Goal: Transaction & Acquisition: Book appointment/travel/reservation

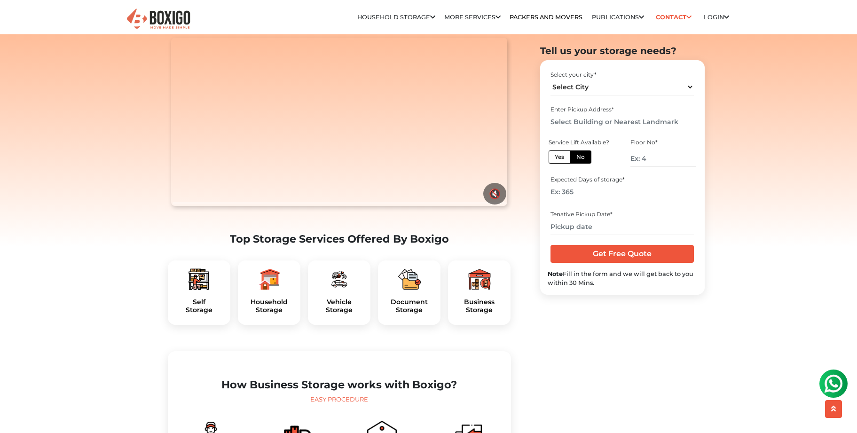
scroll to position [118, 0]
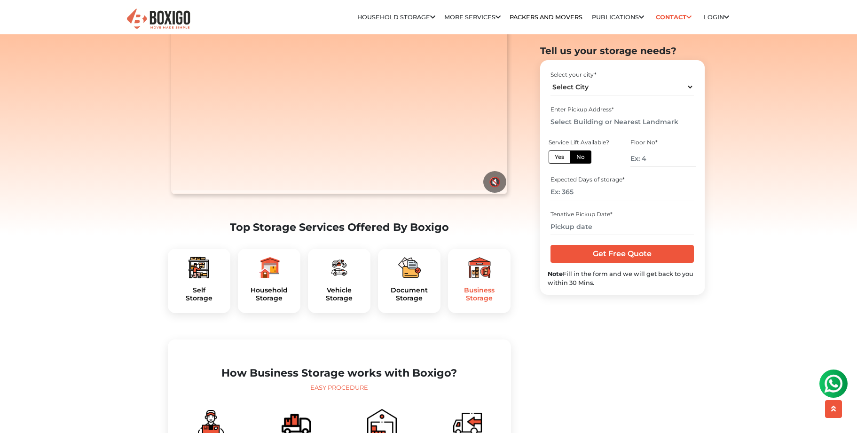
click at [473, 302] on h5 "Business Storage" at bounding box center [479, 294] width 47 height 16
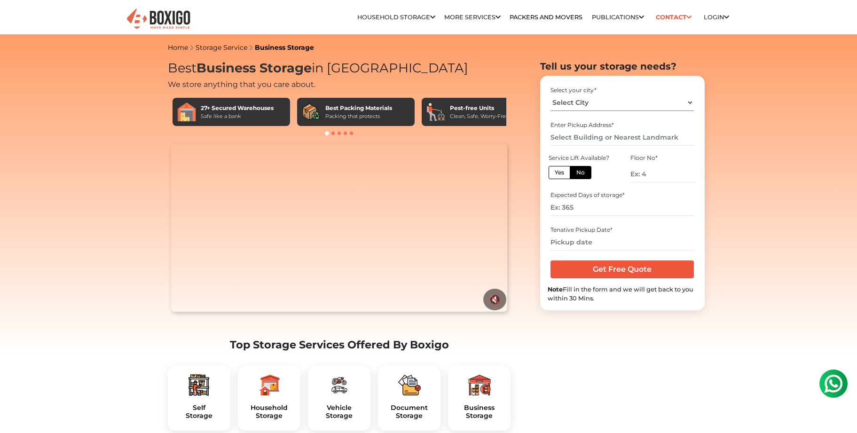
click at [689, 99] on select "Select City [GEOGRAPHIC_DATA] [GEOGRAPHIC_DATA] [GEOGRAPHIC_DATA] [GEOGRAPHIC_D…" at bounding box center [622, 103] width 143 height 16
select select "[GEOGRAPHIC_DATA]"
click at [551, 95] on select "Select City [GEOGRAPHIC_DATA] [GEOGRAPHIC_DATA] [GEOGRAPHIC_DATA] [GEOGRAPHIC_D…" at bounding box center [622, 103] width 143 height 16
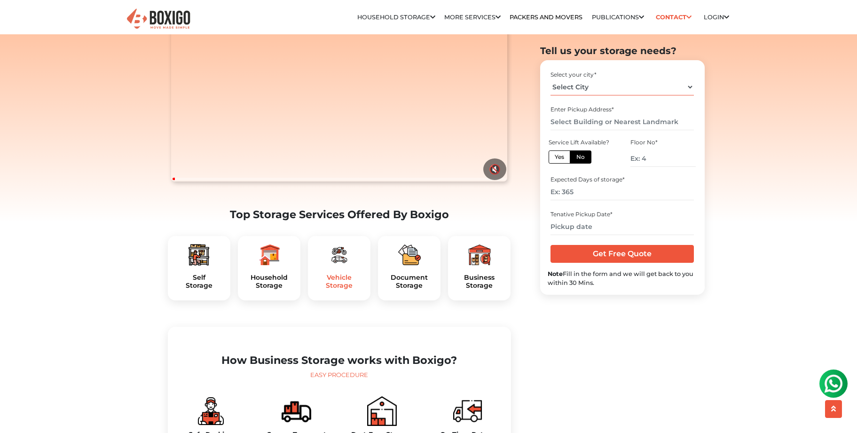
scroll to position [118, 0]
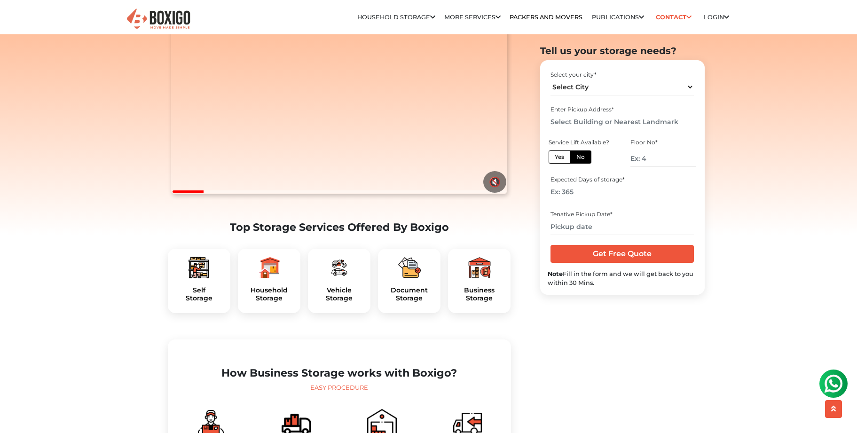
click at [601, 121] on input "text" at bounding box center [622, 122] width 143 height 16
click at [596, 119] on input "text" at bounding box center [622, 122] width 143 height 16
paste input "[GEOGRAPHIC_DATA]-560082"
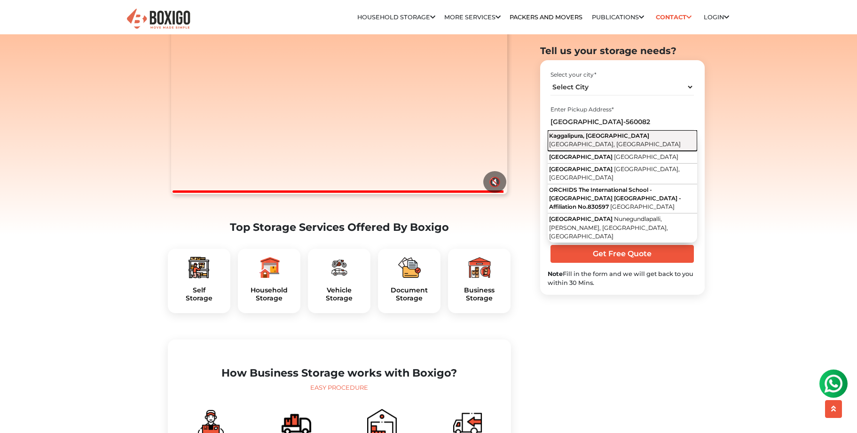
scroll to position [0, 0]
click at [640, 138] on span "Kaggalipura, [GEOGRAPHIC_DATA]" at bounding box center [599, 135] width 100 height 7
type input "Kaggalipura, [GEOGRAPHIC_DATA], [GEOGRAPHIC_DATA]"
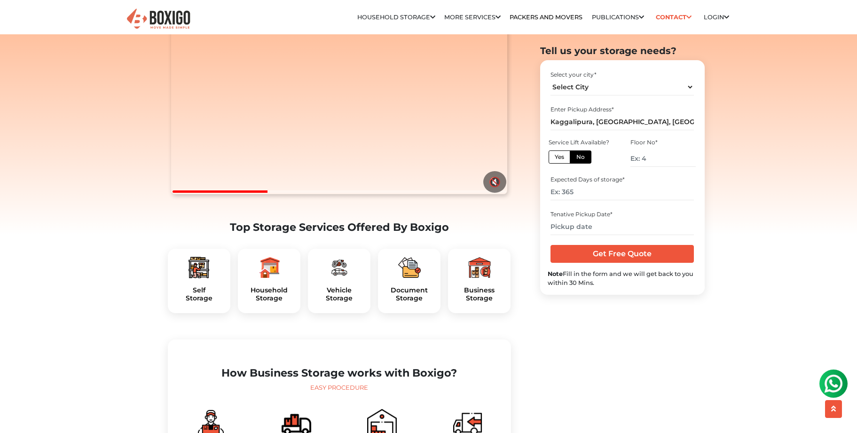
click at [585, 156] on label "No" at bounding box center [581, 156] width 22 height 13
click at [583, 156] on input "No" at bounding box center [580, 156] width 6 height 6
click at [559, 158] on label "Yes" at bounding box center [560, 156] width 22 height 13
click at [559, 158] on input "Yes" at bounding box center [558, 156] width 6 height 6
radio input "true"
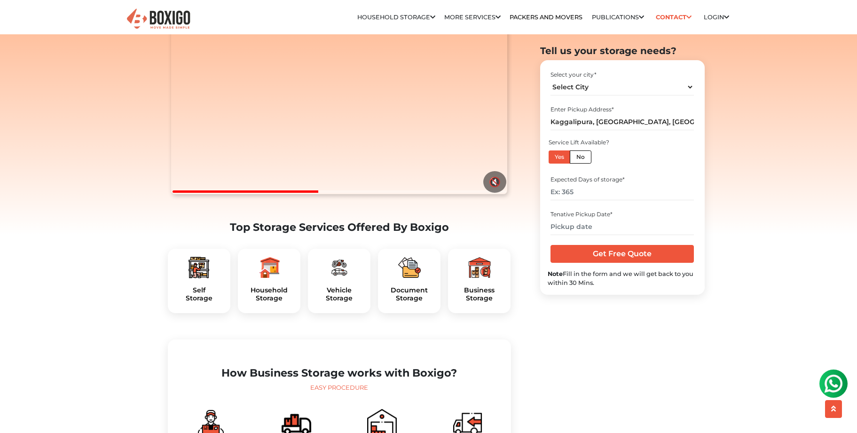
click at [583, 158] on label "No" at bounding box center [581, 156] width 22 height 13
click at [583, 158] on input "No" at bounding box center [580, 156] width 6 height 6
radio input "true"
click at [644, 156] on input "number" at bounding box center [663, 158] width 65 height 16
drag, startPoint x: 649, startPoint y: 160, endPoint x: 629, endPoint y: 160, distance: 20.2
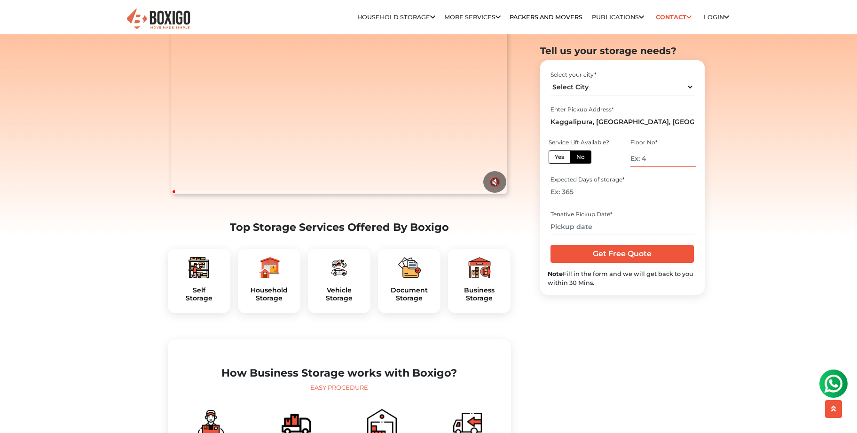
click at [630, 160] on div "Floor No *" at bounding box center [664, 153] width 68 height 32
drag, startPoint x: 579, startPoint y: 192, endPoint x: 566, endPoint y: 190, distance: 13.3
click at [566, 190] on input "number" at bounding box center [622, 192] width 143 height 16
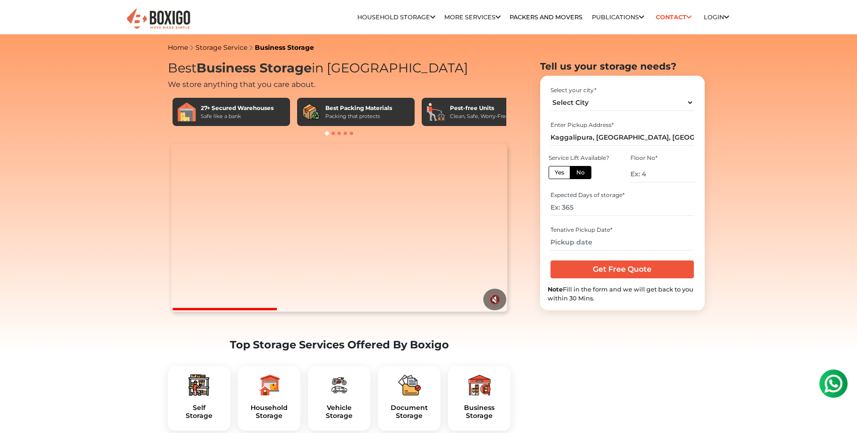
click at [579, 173] on label "No" at bounding box center [581, 172] width 22 height 13
click at [579, 173] on input "No" at bounding box center [580, 171] width 6 height 6
click at [560, 171] on label "Yes" at bounding box center [560, 172] width 22 height 13
click at [560, 171] on input "Yes" at bounding box center [558, 171] width 6 height 6
radio input "true"
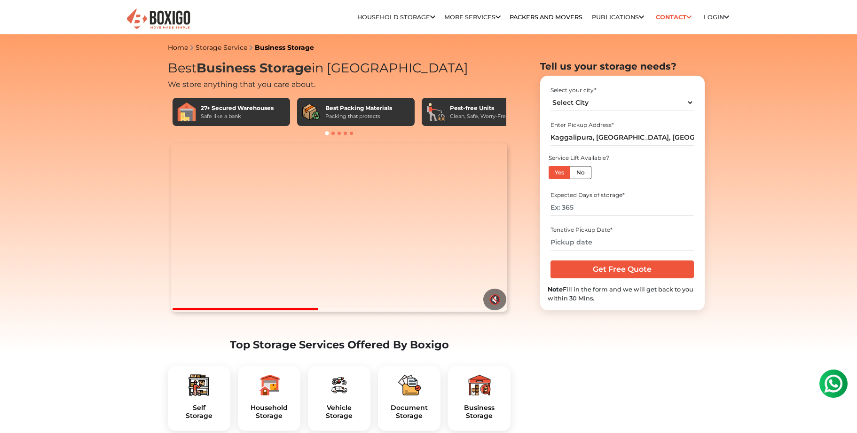
click at [582, 170] on label "No" at bounding box center [581, 172] width 22 height 13
click at [582, 170] on input "No" at bounding box center [580, 171] width 6 height 6
radio input "true"
click at [648, 173] on input "number" at bounding box center [663, 174] width 65 height 16
drag, startPoint x: 648, startPoint y: 173, endPoint x: 654, endPoint y: 173, distance: 6.6
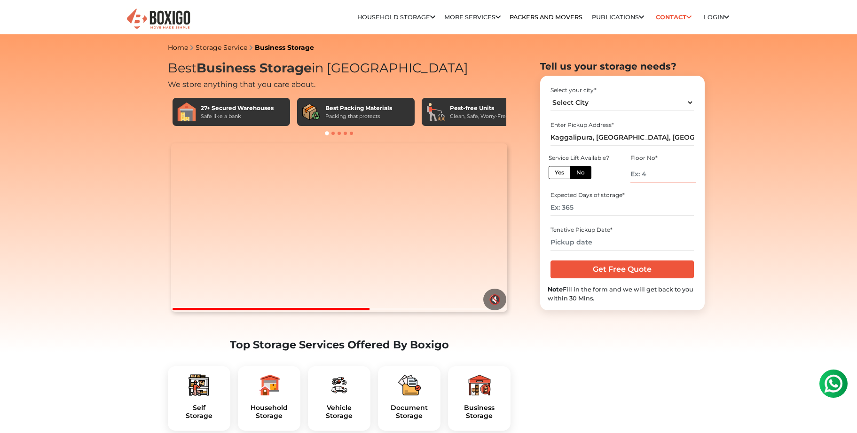
click at [654, 173] on input "number" at bounding box center [663, 174] width 65 height 16
type input "0"
click at [655, 203] on input "number" at bounding box center [622, 207] width 143 height 16
drag, startPoint x: 577, startPoint y: 207, endPoint x: 553, endPoint y: 207, distance: 23.5
click at [553, 207] on input "number" at bounding box center [622, 207] width 143 height 16
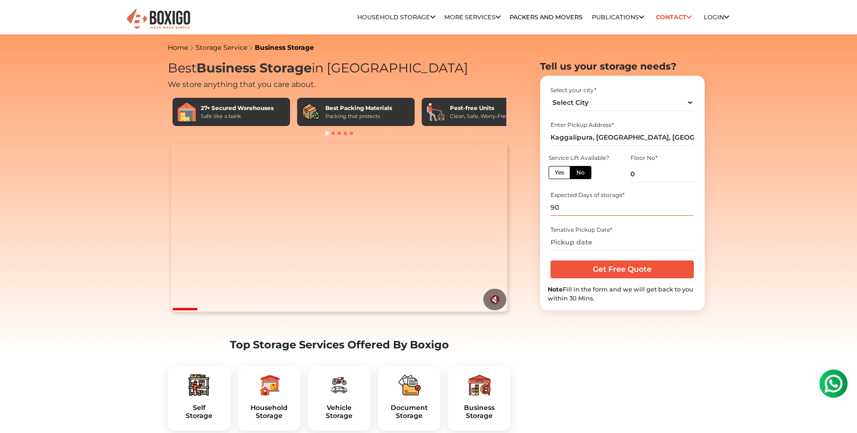
type input "90"
click at [608, 246] on input "text" at bounding box center [622, 242] width 143 height 16
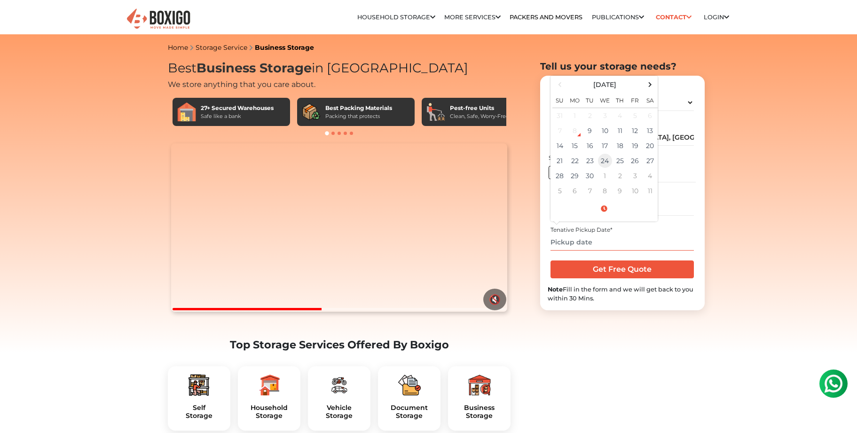
click at [609, 158] on td "24" at bounding box center [605, 160] width 15 height 15
type input "[DATE] 12:00 AM"
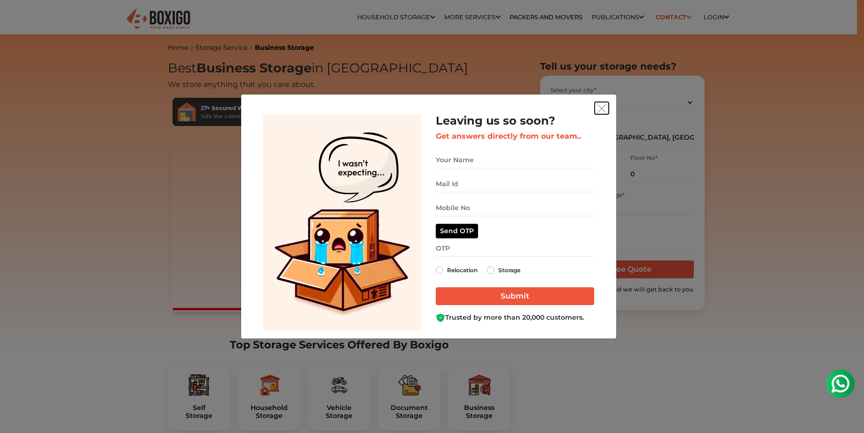
click at [602, 105] on img "get free quote dialog" at bounding box center [602, 108] width 8 height 8
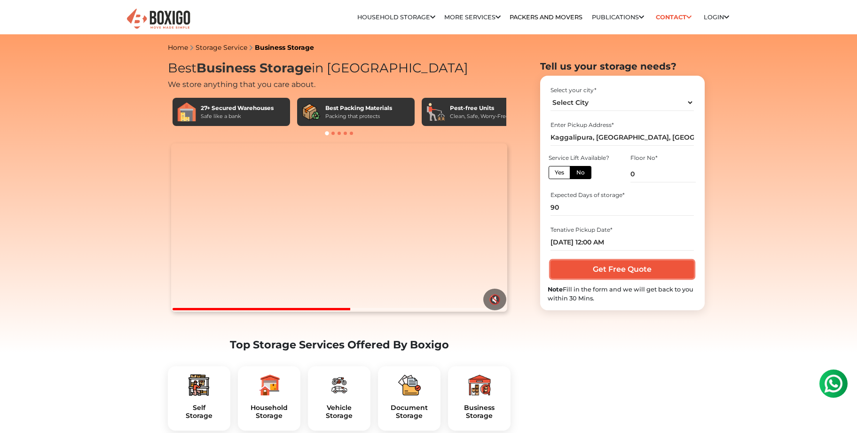
click at [617, 268] on input "Get Free Quote" at bounding box center [622, 270] width 143 height 18
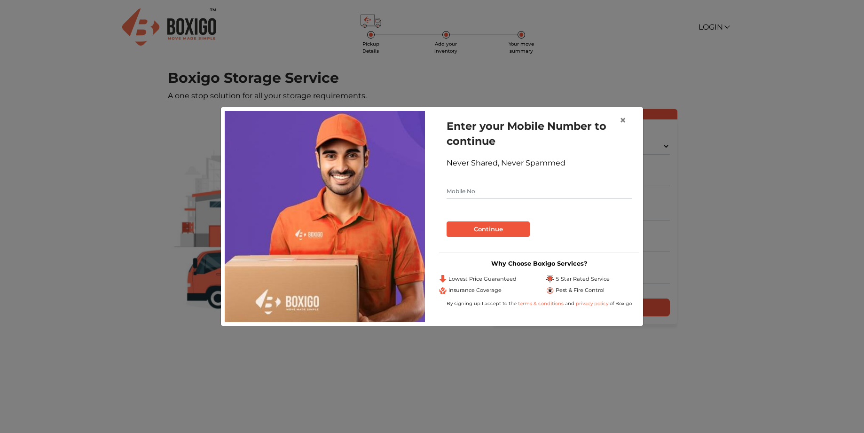
click at [466, 191] on input "text" at bounding box center [539, 191] width 185 height 15
type input "+1 917 348 7813"
click at [494, 229] on button "Continue" at bounding box center [488, 230] width 83 height 16
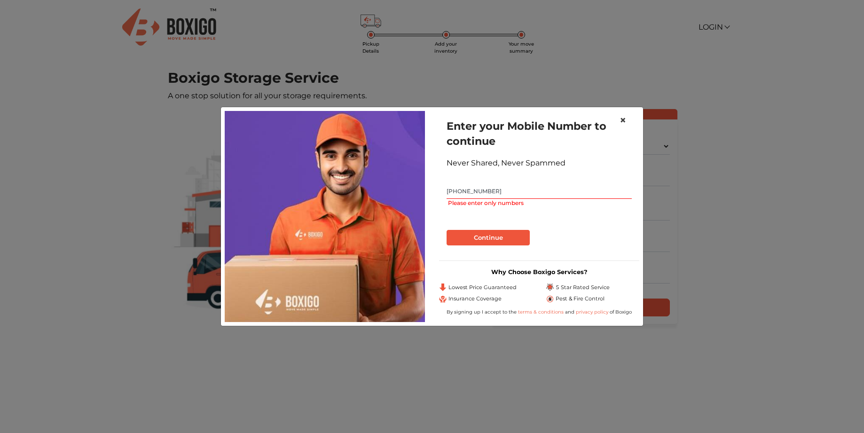
drag, startPoint x: 622, startPoint y: 120, endPoint x: 630, endPoint y: 127, distance: 10.3
click at [623, 120] on span "×" at bounding box center [623, 120] width 7 height 14
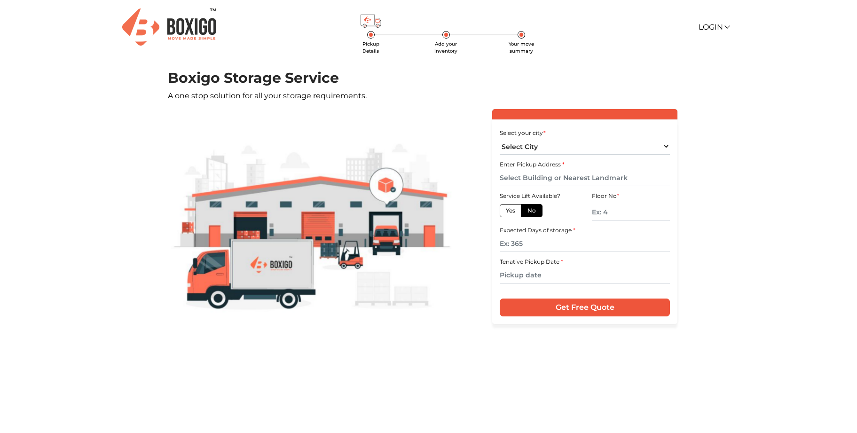
click at [179, 23] on img at bounding box center [169, 26] width 94 height 37
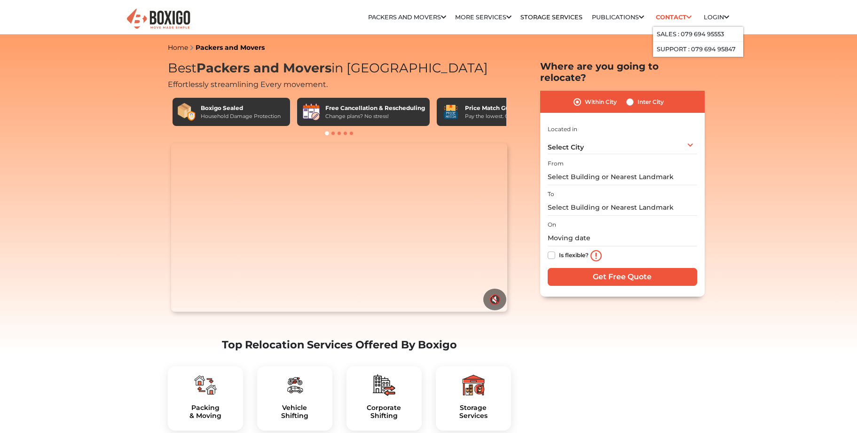
click at [661, 16] on link "Contact" at bounding box center [674, 17] width 42 height 15
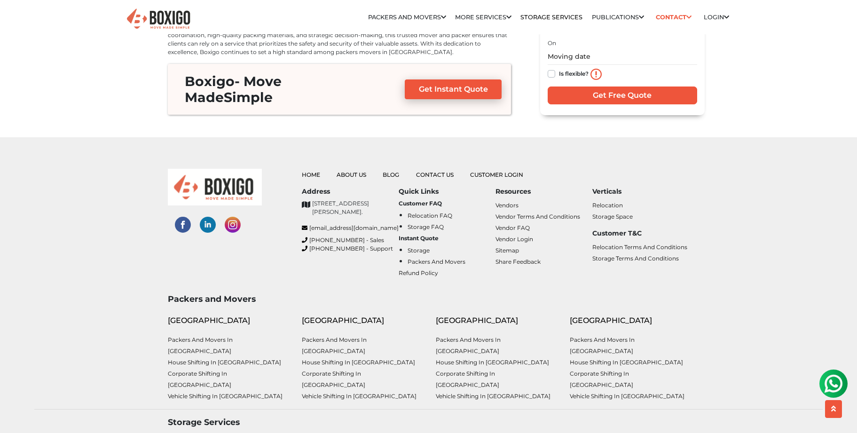
scroll to position [3033, 0]
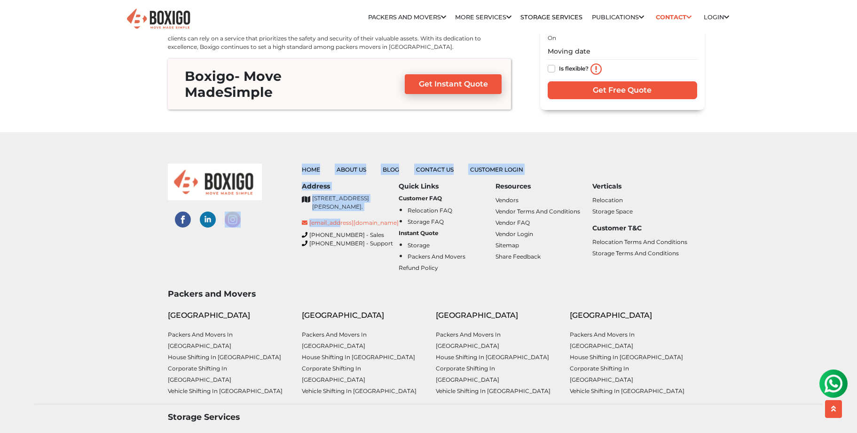
drag, startPoint x: 291, startPoint y: 198, endPoint x: 341, endPoint y: 200, distance: 50.4
click at [341, 200] on div "Home About Us Blog Contact Us Customer Login Address No. 26/10, 6th Cross, Rama…" at bounding box center [429, 222] width 536 height 117
click at [286, 199] on div at bounding box center [228, 222] width 134 height 117
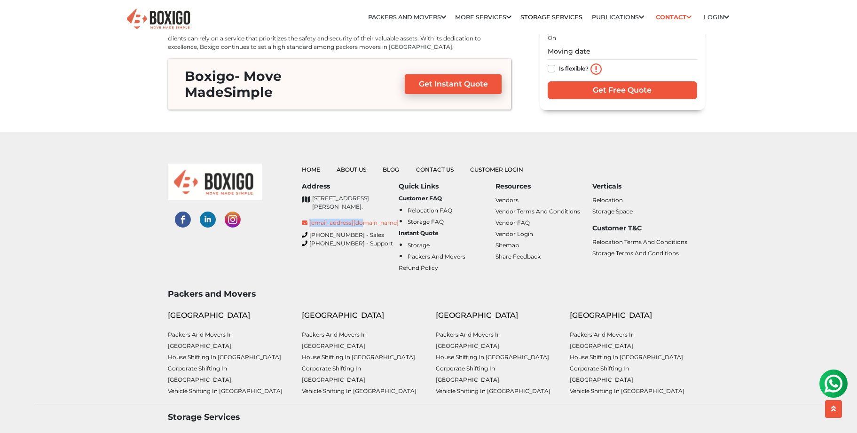
drag, startPoint x: 299, startPoint y: 197, endPoint x: 364, endPoint y: 198, distance: 65.4
click at [364, 198] on div "Home About Us Blog Contact Us Customer Login Address No. 26/10, 6th Cross, Rama…" at bounding box center [496, 222] width 402 height 117
copy link "[EMAIL_ADDRESS][DOMAIN_NAME]"
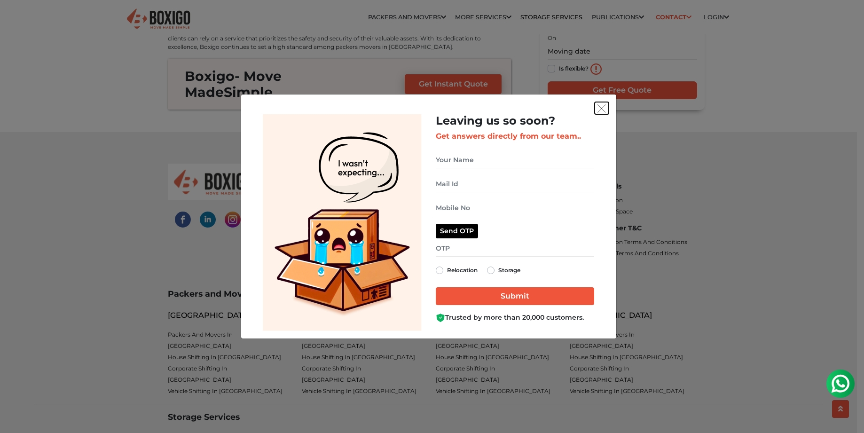
click at [601, 112] on img "get free quote dialog" at bounding box center [602, 108] width 8 height 8
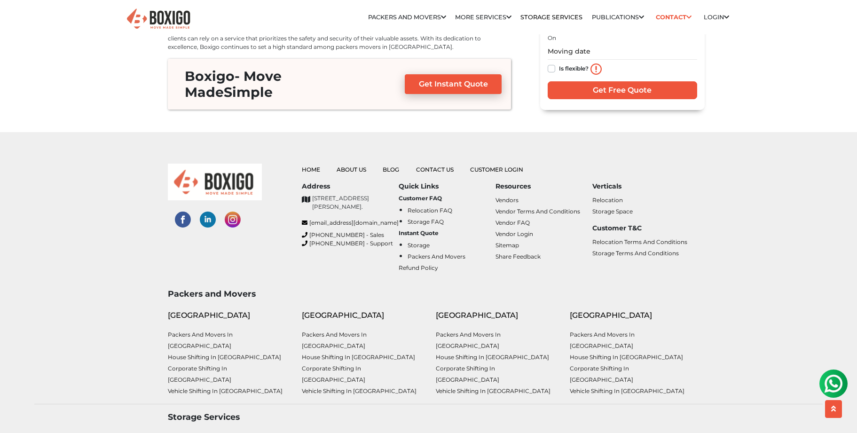
click at [288, 198] on div at bounding box center [228, 222] width 134 height 117
drag, startPoint x: 298, startPoint y: 197, endPoint x: 363, endPoint y: 200, distance: 65.4
click at [363, 200] on div "Home About Us Blog Contact Us Customer Login Address No. 26/10, 6th Cross, Rama…" at bounding box center [496, 222] width 402 height 117
copy link "[EMAIL_ADDRESS][DOMAIN_NAME]"
